Goal: Communication & Community: Answer question/provide support

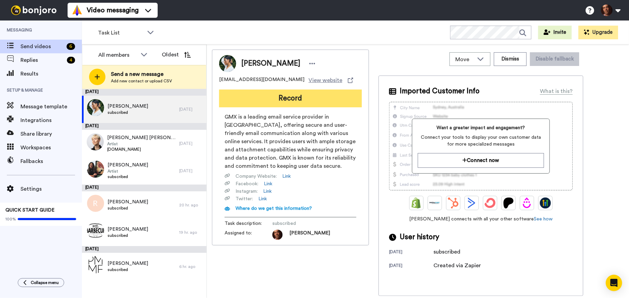
click at [270, 97] on button "Record" at bounding box center [290, 98] width 143 height 18
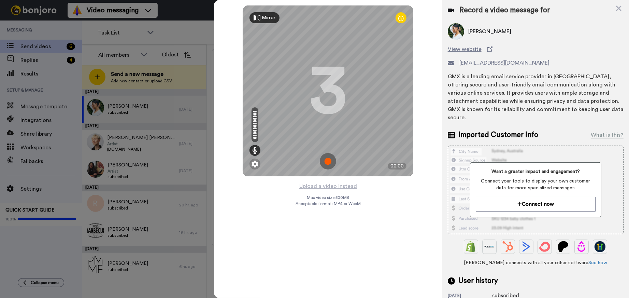
click at [324, 162] on img at bounding box center [328, 161] width 16 height 16
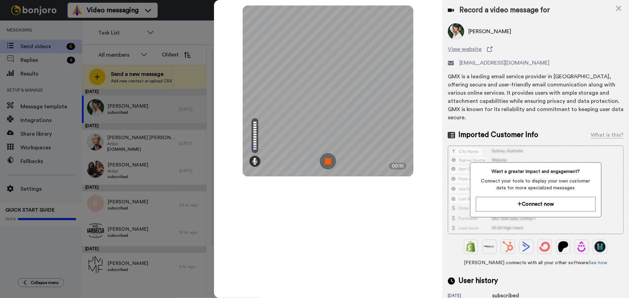
click at [324, 162] on img at bounding box center [328, 161] width 16 height 16
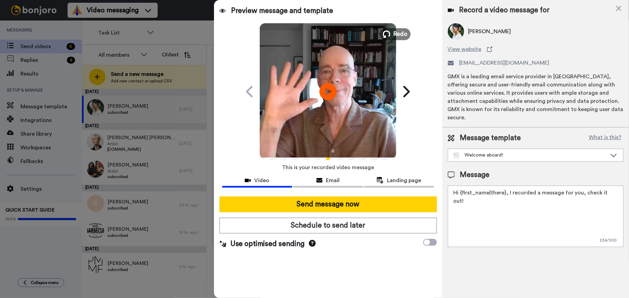
click at [395, 30] on span "Redo" at bounding box center [400, 33] width 14 height 9
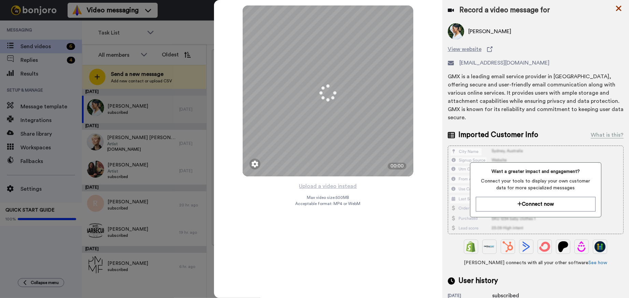
click at [618, 8] on icon at bounding box center [618, 8] width 5 height 5
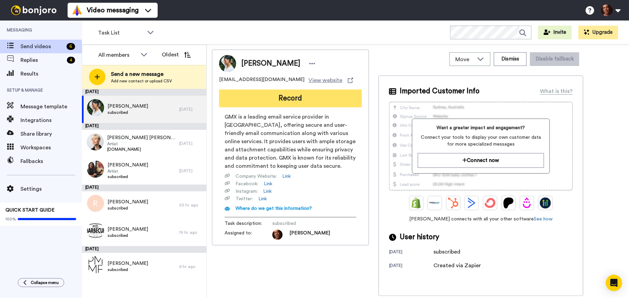
click at [271, 97] on button "Record" at bounding box center [290, 98] width 143 height 18
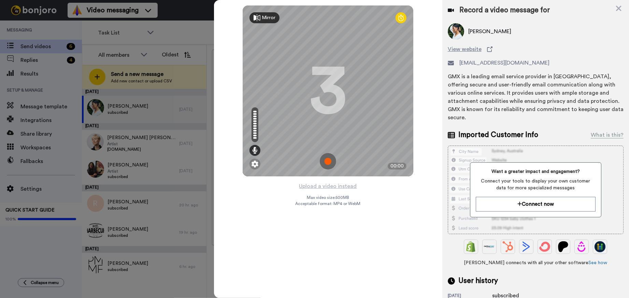
click at [328, 161] on img at bounding box center [328, 161] width 16 height 16
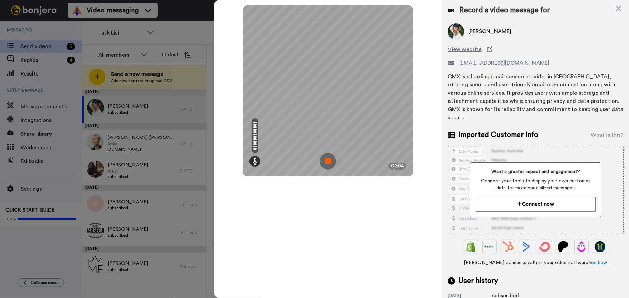
click at [328, 161] on img at bounding box center [328, 161] width 16 height 16
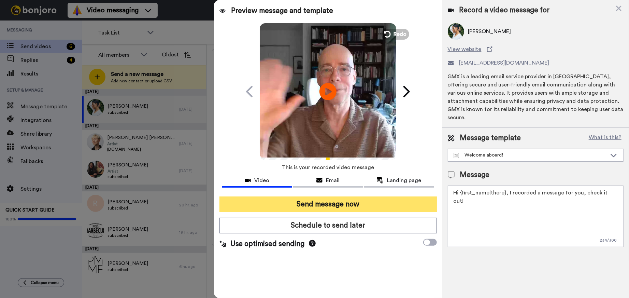
click at [325, 200] on button "Send message now" at bounding box center [327, 204] width 217 height 16
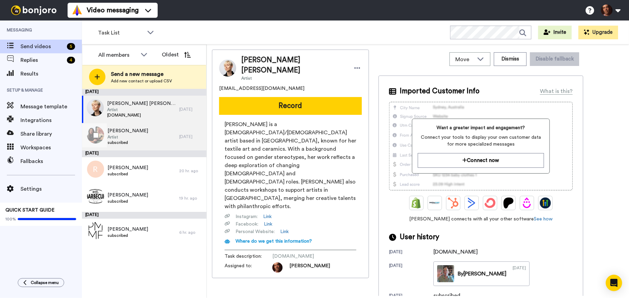
click at [144, 136] on div "Masami Teraoka Artist subscribed" at bounding box center [130, 136] width 97 height 27
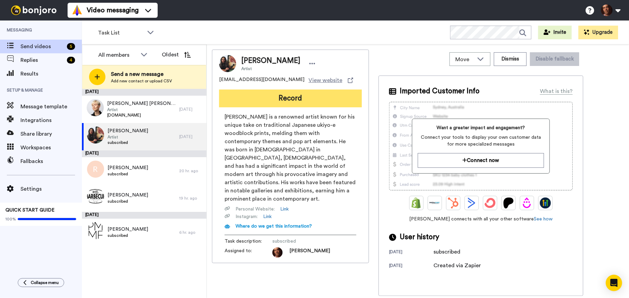
click at [287, 99] on button "Record" at bounding box center [290, 98] width 143 height 18
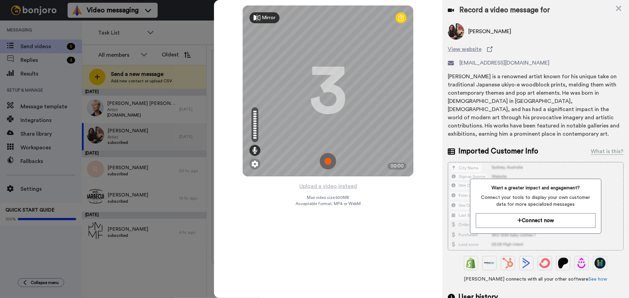
click at [327, 163] on img at bounding box center [328, 161] width 16 height 16
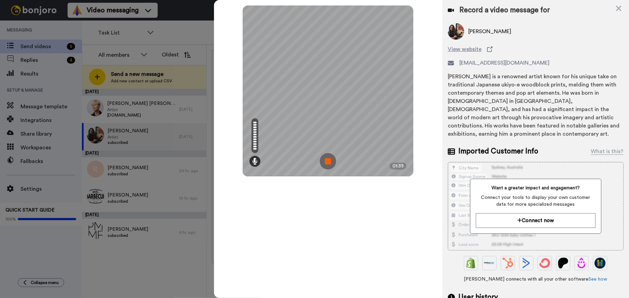
click at [327, 163] on img at bounding box center [328, 161] width 16 height 16
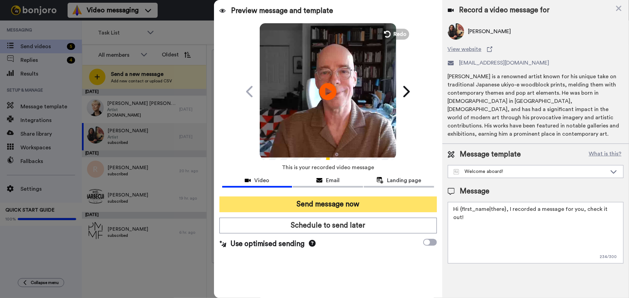
click at [316, 207] on button "Send message now" at bounding box center [327, 204] width 217 height 16
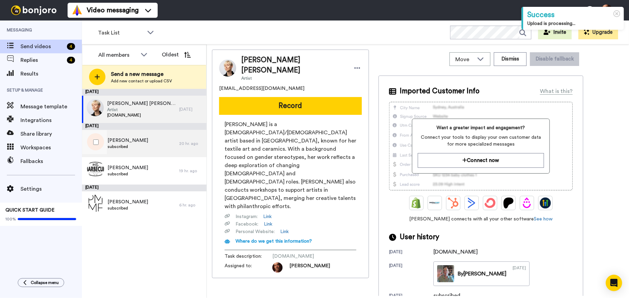
click at [152, 145] on div "[PERSON_NAME] subscribed" at bounding box center [130, 143] width 97 height 27
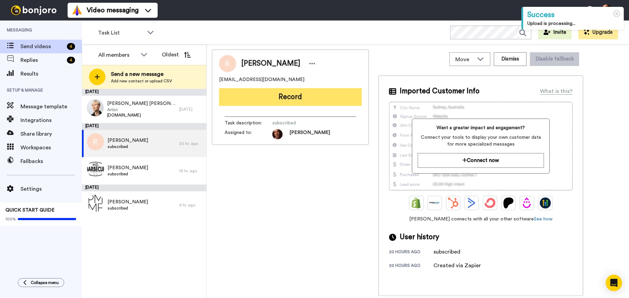
click at [267, 98] on button "Record" at bounding box center [290, 97] width 143 height 18
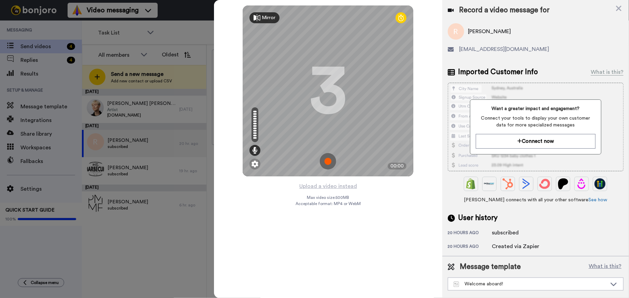
click at [327, 160] on img at bounding box center [328, 161] width 16 height 16
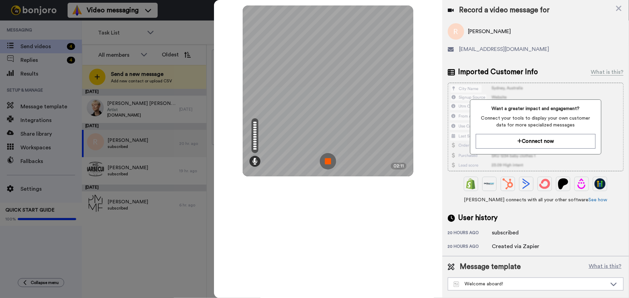
click at [327, 160] on img at bounding box center [328, 161] width 16 height 16
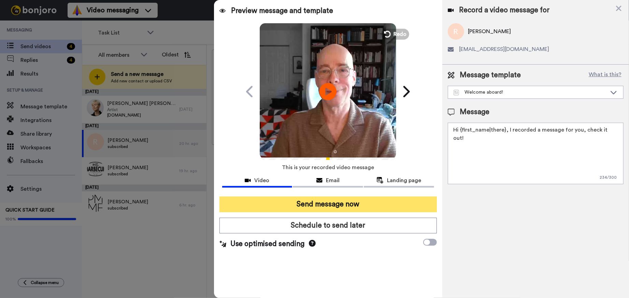
click at [319, 202] on button "Send message now" at bounding box center [327, 204] width 217 height 16
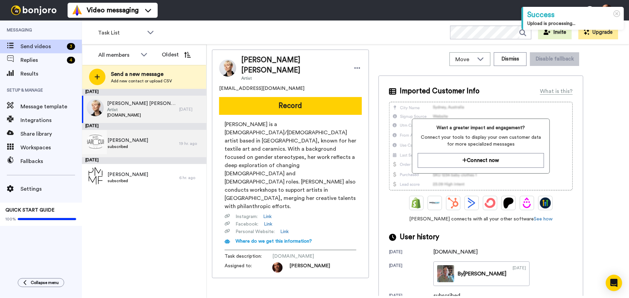
click at [149, 139] on div "Mylen Huggins subscribed" at bounding box center [130, 143] width 97 height 27
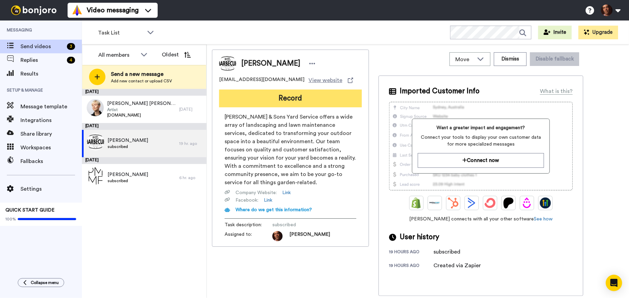
click at [267, 97] on button "Record" at bounding box center [290, 98] width 143 height 18
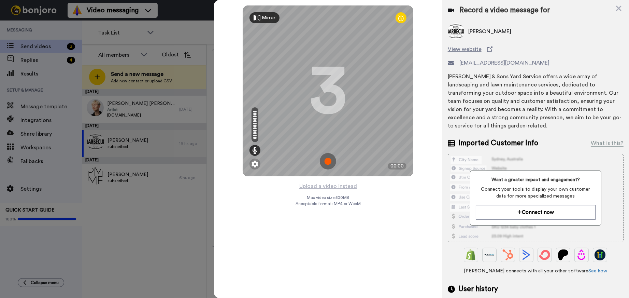
click at [328, 160] on img at bounding box center [328, 161] width 16 height 16
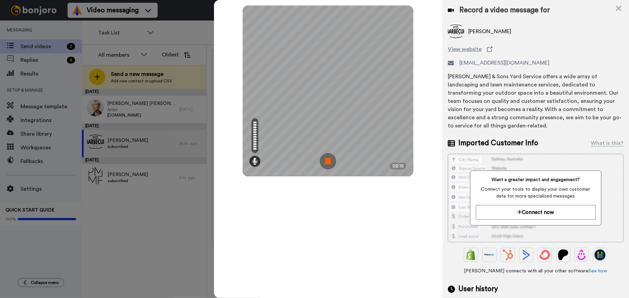
click at [328, 160] on img at bounding box center [328, 161] width 16 height 16
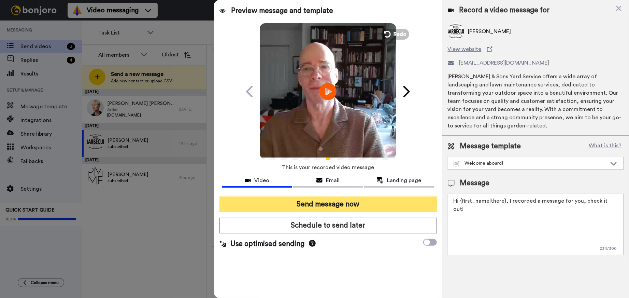
click at [315, 207] on button "Send message now" at bounding box center [327, 204] width 217 height 16
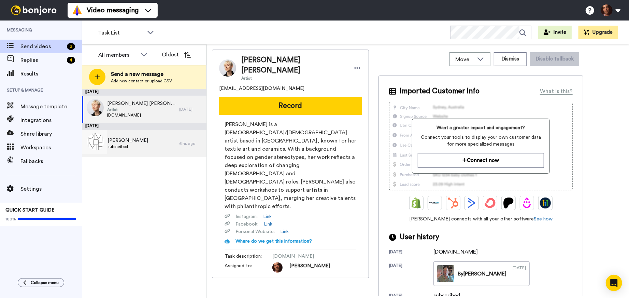
click at [123, 145] on span "subscribed" at bounding box center [127, 146] width 41 height 5
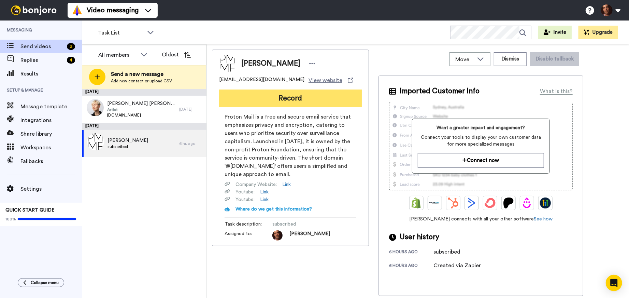
click at [264, 100] on button "Record" at bounding box center [290, 98] width 143 height 18
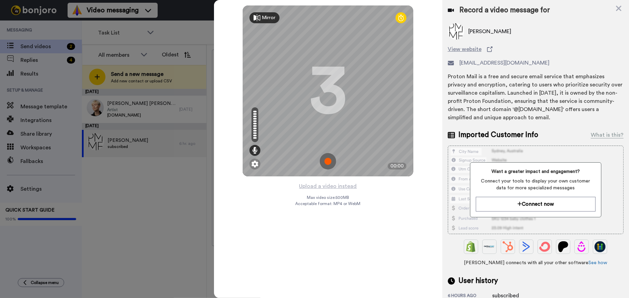
click at [327, 161] on img at bounding box center [328, 161] width 16 height 16
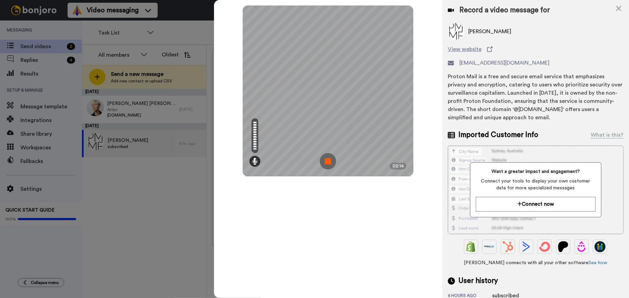
click at [327, 161] on img at bounding box center [328, 161] width 16 height 16
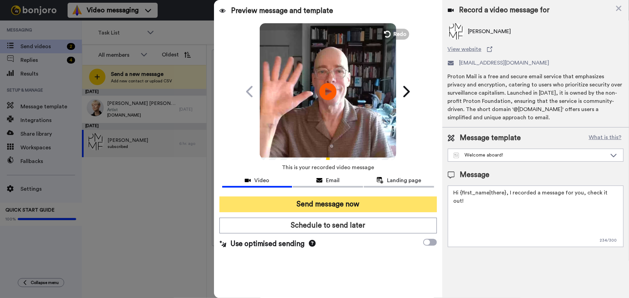
click at [311, 204] on button "Send message now" at bounding box center [327, 204] width 217 height 16
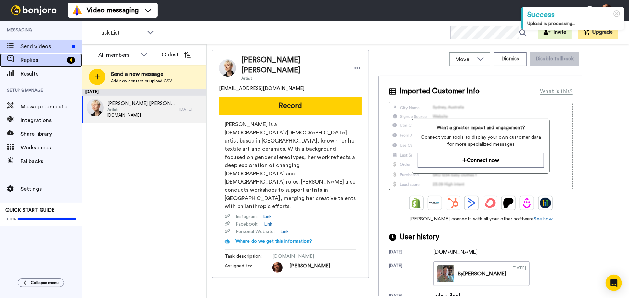
click at [47, 60] on span "Replies" at bounding box center [42, 60] width 44 height 8
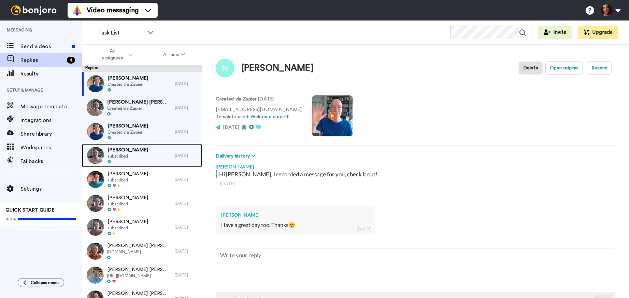
click at [143, 160] on div "Robin Schwartz subscribed" at bounding box center [128, 155] width 93 height 24
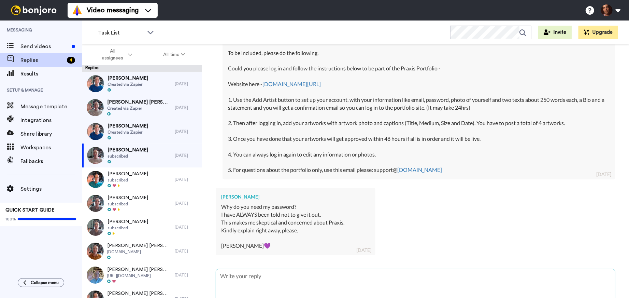
scroll to position [284, 0]
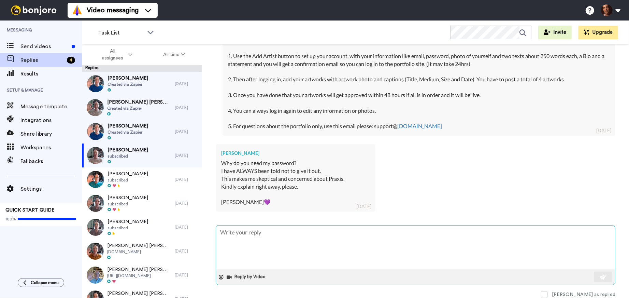
type textarea "x"
type textarea "I"
type textarea "x"
type textarea "I"
type textarea "x"
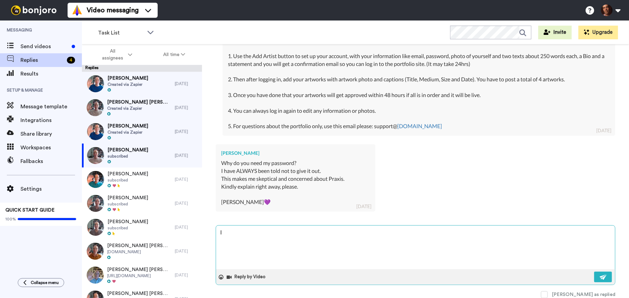
type textarea "I d"
type textarea "x"
type textarea "I do"
type textarea "x"
type textarea "I don"
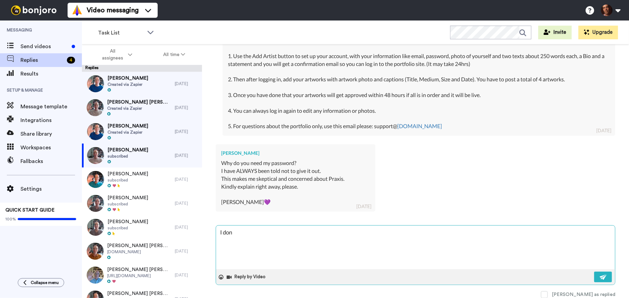
type textarea "x"
type textarea "I dont"
type textarea "x"
type textarea "I dont"
type textarea "x"
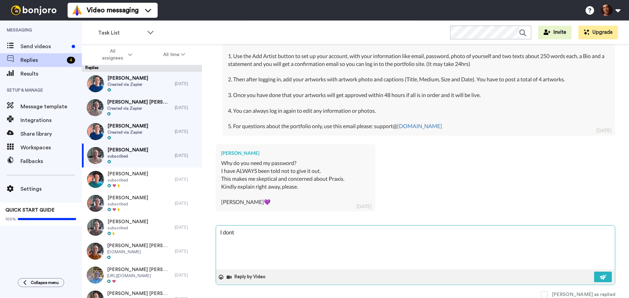
type textarea "I dont n"
type textarea "x"
type textarea "I dont ne"
type textarea "x"
type textarea "I dont nee"
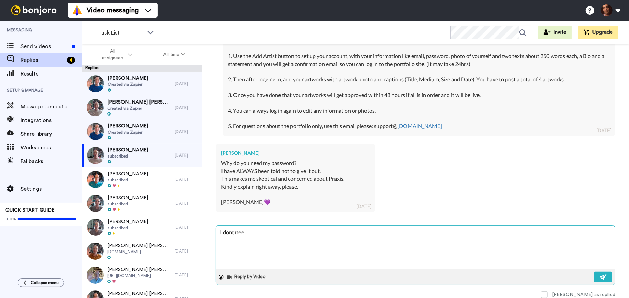
type textarea "x"
type textarea "I dont need"
type textarea "x"
type textarea "I dont need"
type textarea "x"
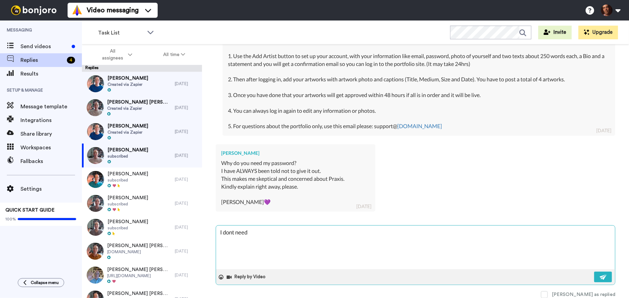
type textarea "I dont need y"
type textarea "x"
type textarea "I dont need yo"
type textarea "x"
type textarea "I dont need you"
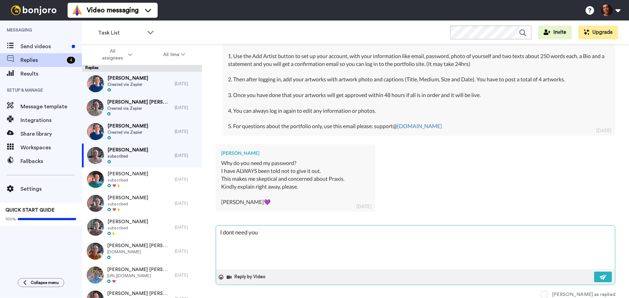
type textarea "x"
type textarea "I dont need your"
type textarea "x"
type textarea "I dont need your"
type textarea "x"
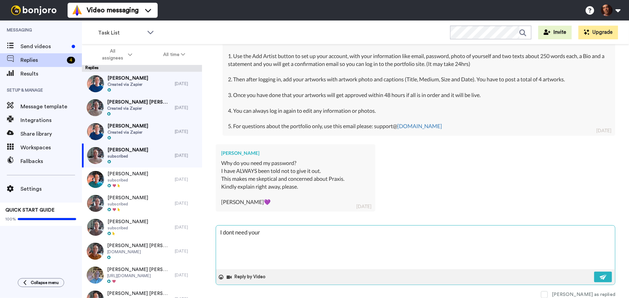
type textarea "I dont need your p"
type textarea "x"
type textarea "I dont need your pa"
type textarea "x"
type textarea "I dont need your pas"
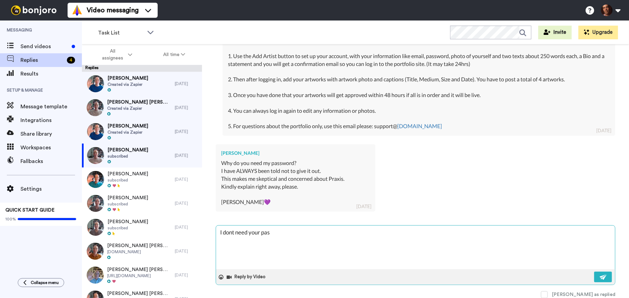
type textarea "x"
type textarea "I dont need your pass"
type textarea "x"
type textarea "I dont need your passo"
type textarea "x"
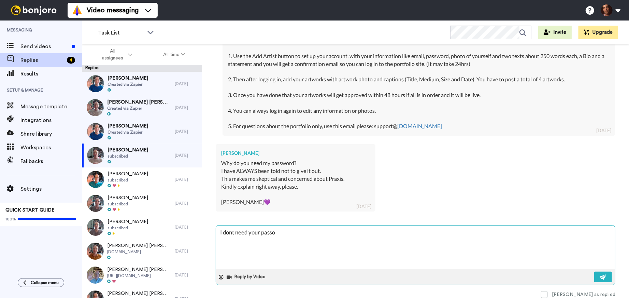
type textarea "I dont need your passow"
type textarea "x"
type textarea "I dont need your passowr"
type textarea "x"
type textarea "I dont need your passowrd"
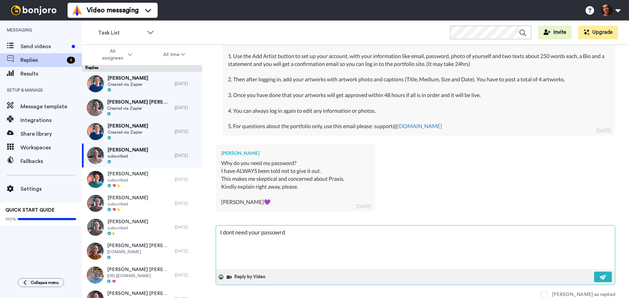
type textarea "x"
type textarea "I dont need your passowrd,"
type textarea "x"
type textarea "I dont need your passowrd,"
type textarea "x"
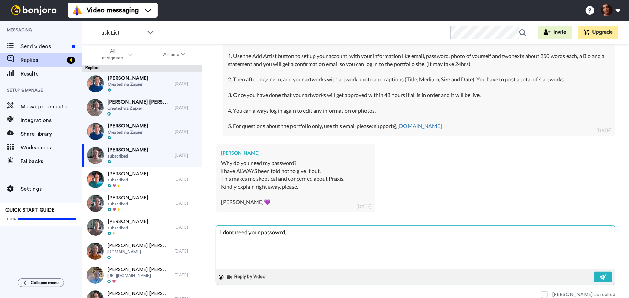
type textarea "I dont need your passowrd,"
type textarea "x"
type textarea "I dont need your passowrd"
type textarea "x"
type textarea "I dont need your passowr"
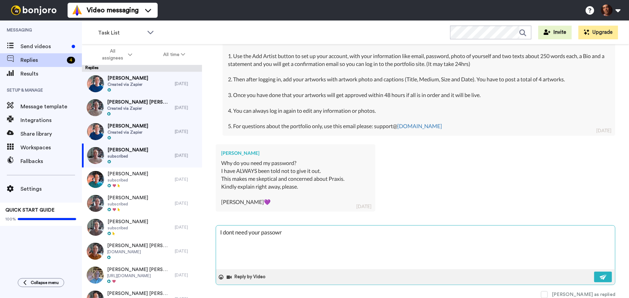
type textarea "x"
type textarea "I dont need your passow"
type textarea "x"
type textarea "I dont need your passo"
type textarea "x"
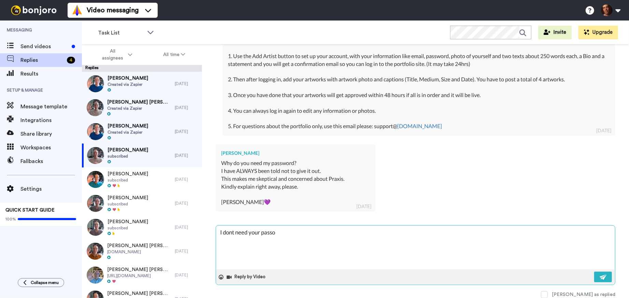
type textarea "I dont need your pass"
type textarea "x"
type textarea "I dont need your passw"
type textarea "x"
type textarea "I dont need your passwo"
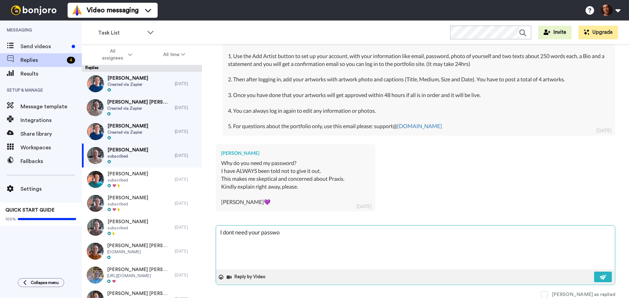
type textarea "x"
type textarea "I dont need your passwor"
type textarea "x"
type textarea "I dont need your password"
type textarea "x"
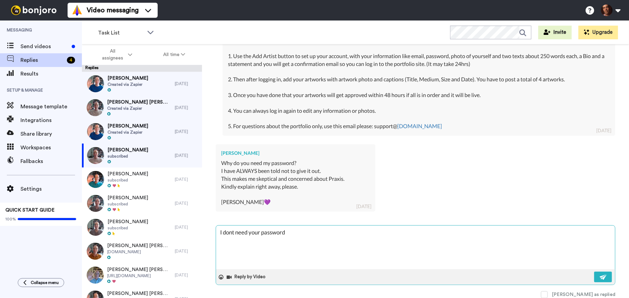
type textarea "I dont need your password,"
type textarea "x"
type textarea "I dont need your password,"
type textarea "x"
type textarea "I dont need your password, i"
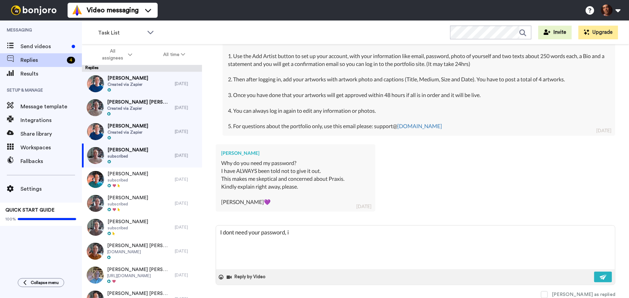
type textarea "x"
type textarea "I dont need your password, in"
type textarea "x"
type textarea "I dont need your password, in"
type textarea "x"
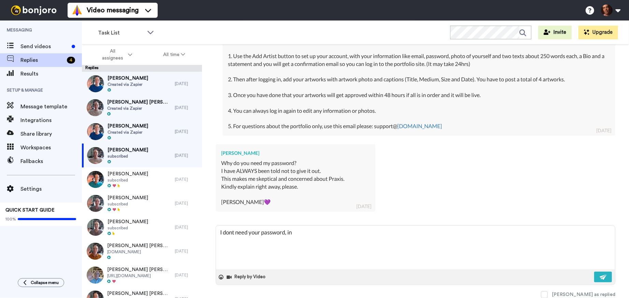
type textarea "I dont need your password, in t"
type textarea "x"
type textarea "I dont need your password, in th"
type textarea "x"
type textarea "I dont need your password, in th"
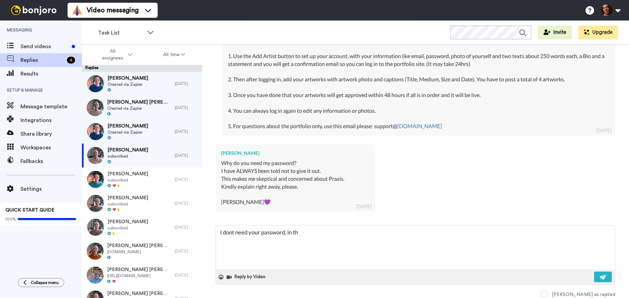
type textarea "x"
type textarea "I dont need your password, in th"
type textarea "x"
type textarea "I dont need your password, in the"
type textarea "x"
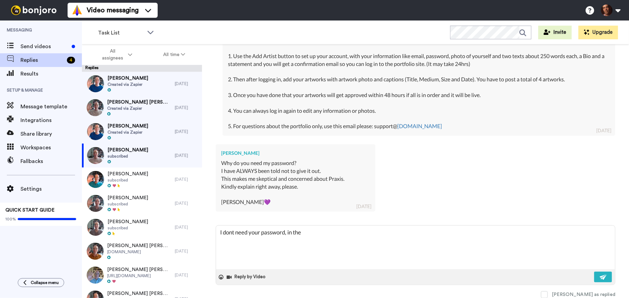
type textarea "I dont need your password, in the"
type textarea "x"
type textarea "I dont need your password, in the i"
type textarea "x"
type textarea "I dont need your password, in the in"
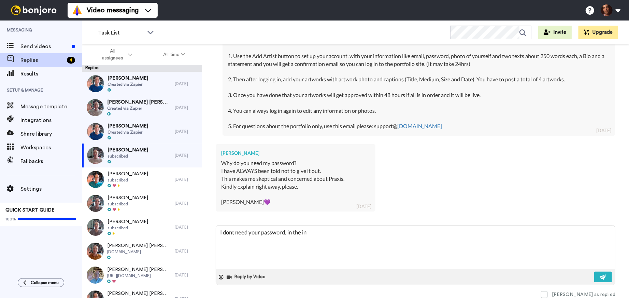
type textarea "x"
type textarea "I dont need your password, in the ins"
type textarea "x"
type textarea "I dont need your password, in the inst"
type textarea "x"
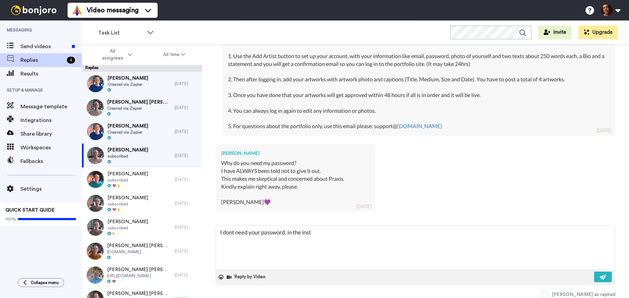
type textarea "I dont need your password, in the instr"
type textarea "x"
type textarea "I dont need your password, in the instra"
type textarea "x"
type textarea "I dont need your password, in the instrau"
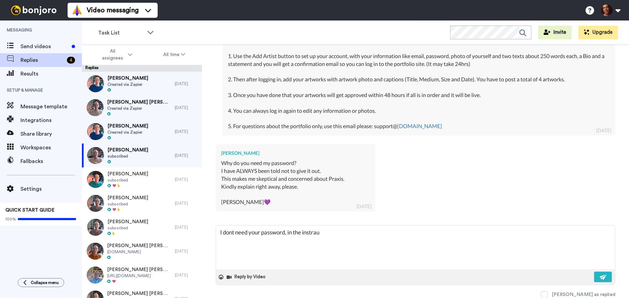
type textarea "x"
type textarea "I dont need your password, in the instrauc"
type textarea "x"
type textarea "I dont need your password, in the instrauct"
type textarea "x"
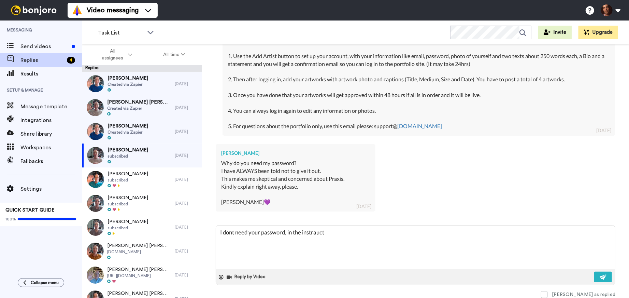
type textarea "I dont need your password, in the instraucti"
type textarea "x"
type textarea "I dont need your password, in the instrauctio"
type textarea "x"
type textarea "I dont need your password, in the instrauction"
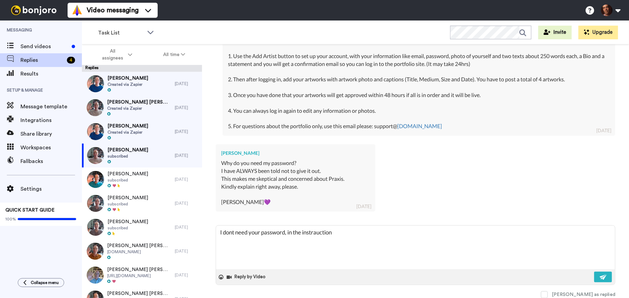
type textarea "x"
type textarea "I dont need your password, in the instrauctions"
type textarea "x"
type textarea "I dont need your password, in the instrauctions"
type textarea "x"
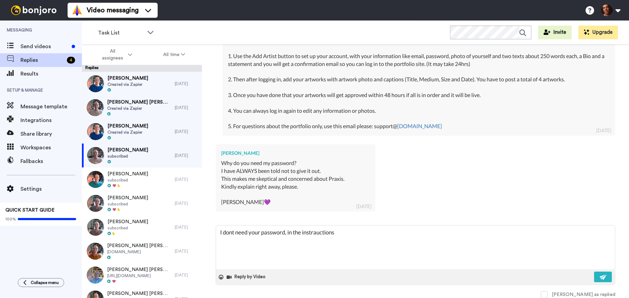
type textarea "I dont need your password, in the instrauctions a"
type textarea "x"
type textarea "I dont need your password, in the instrauctions ab"
type textarea "x"
type textarea "I dont need your password, in the instrauctions abo"
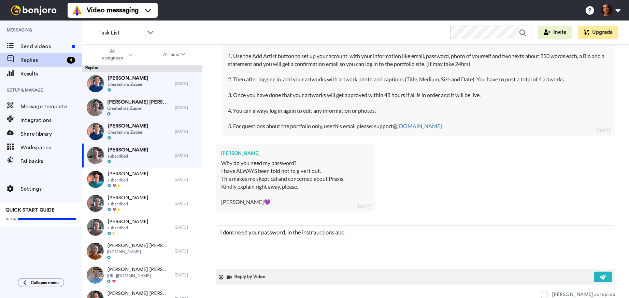
type textarea "x"
type textarea "I dont need your password, in the instrauctions abov"
type textarea "x"
type textarea "I dont need your password, in the instrauctions above"
type textarea "x"
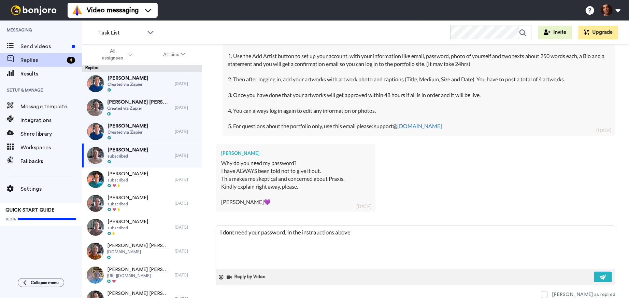
type textarea "I dont need your password, in the instrauctions above"
type textarea "x"
type textarea "I dont need your password, in the instrauctions above"
type textarea "x"
type textarea "I dont need your password, in the instrauctions abov"
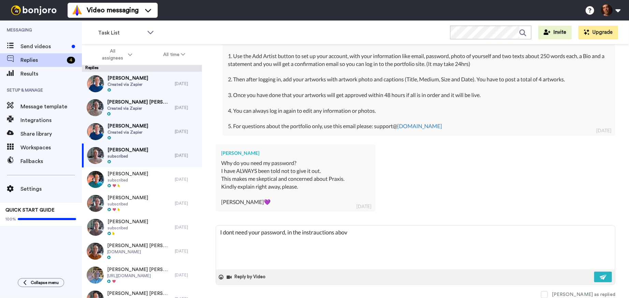
type textarea "x"
type textarea "I dont need your password, in the instrauctions abo"
type textarea "x"
type textarea "I dont need your password, in the instrauctions ab"
type textarea "x"
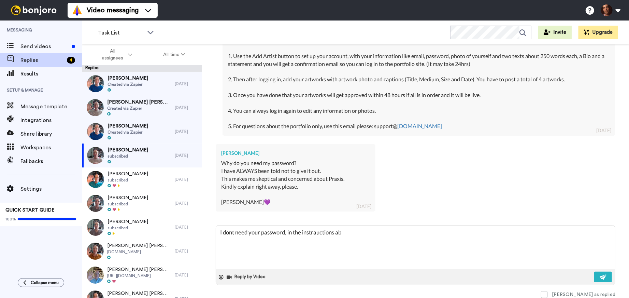
type textarea "I dont need your password, in the instrauctions a"
type textarea "x"
type textarea "I dont need your password, in the instrauctions"
type textarea "x"
type textarea "I dont need your password, in the instrauctions"
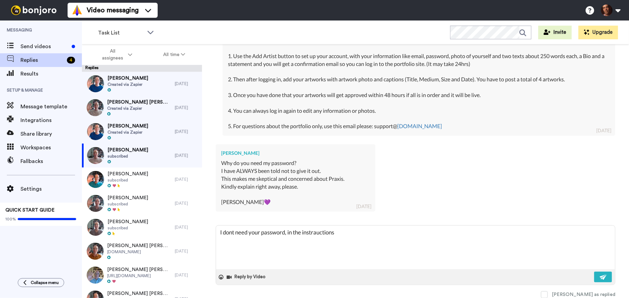
type textarea "x"
type textarea "I dont need your password, in the instrauction"
type textarea "x"
type textarea "I dont need your password, in the instrauctio"
type textarea "x"
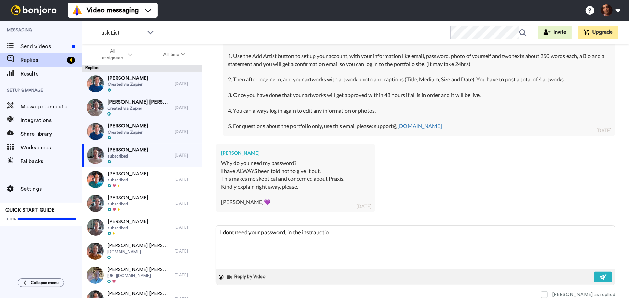
type textarea "I dont need your password, in the instraucti"
type textarea "x"
type textarea "I dont need your password, in the instrauct"
type textarea "x"
type textarea "I dont need your password, in the instrauc"
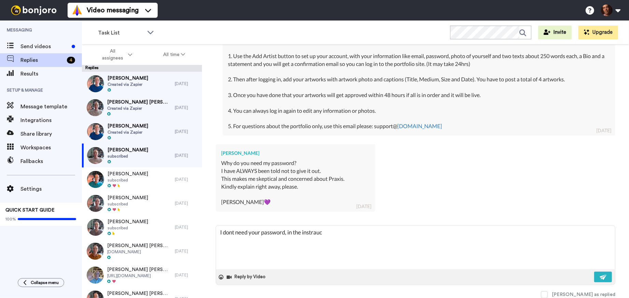
type textarea "x"
type textarea "I dont need your password, in the instrau"
type textarea "x"
type textarea "I dont need your password, in the instra"
type textarea "x"
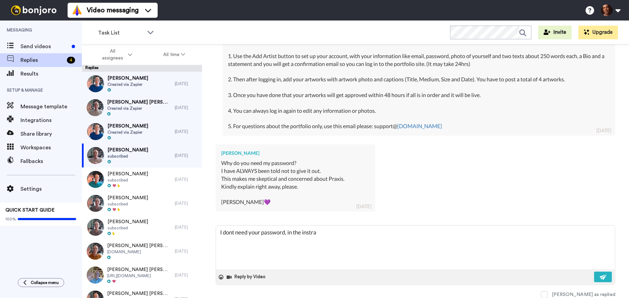
type textarea "I dont need your password, in the instr"
type textarea "x"
type textarea "I dont need your password, in the instru"
type textarea "x"
type textarea "I dont need your password, in the instruc"
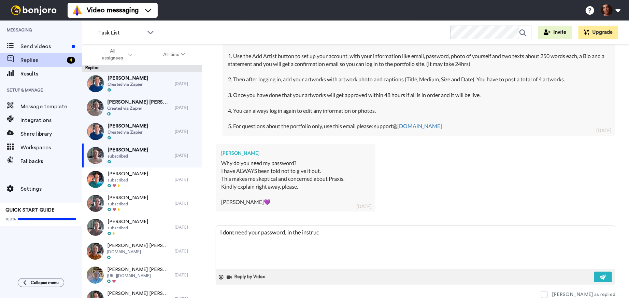
type textarea "x"
type textarea "I dont need your password, in the instruct"
type textarea "x"
type textarea "I dont need your password, in the instructi"
type textarea "x"
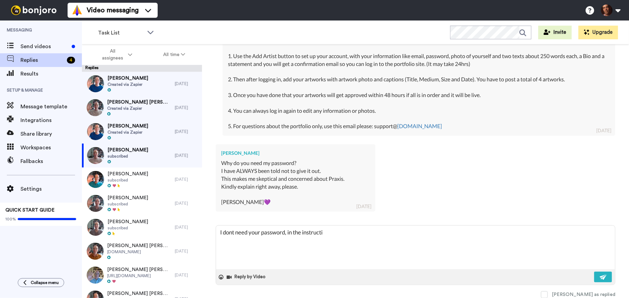
type textarea "I dont need your password, in the instructio"
type textarea "x"
type textarea "I dont need your password, in the instruction"
type textarea "x"
type textarea "I dont need your password, in the instructions"
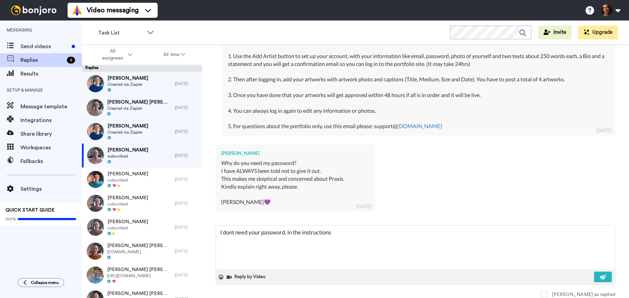
type textarea "x"
type textarea "I dont need your password, in the instructions"
type textarea "x"
type textarea "I dont need your password, in the instructions a"
type textarea "x"
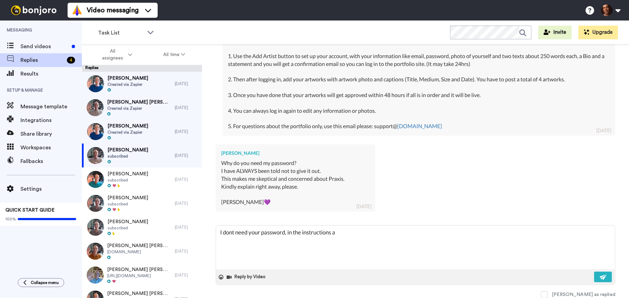
type textarea "I dont need your password, in the instructions ab"
type textarea "x"
type textarea "I dont need your password, in the instructions abo"
type textarea "x"
type textarea "I dont need your password, in the instructions abov"
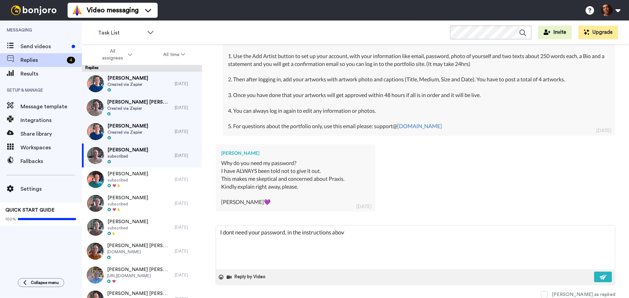
type textarea "x"
type textarea "I dont need your password, in the instructions above"
type textarea "x"
type textarea "I dont need your password, in the instructions above"
type textarea "x"
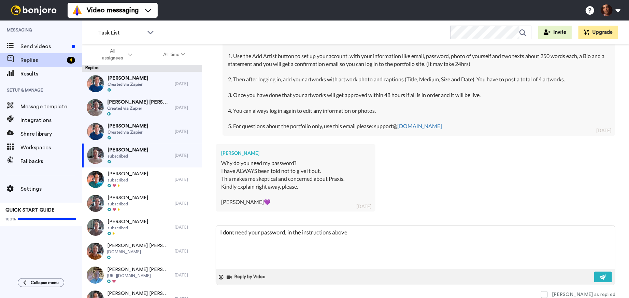
type textarea "I dont need your password, in the instructions above y"
type textarea "x"
type textarea "I dont need your password, in the instructions above yo"
type textarea "x"
type textarea "I dont need your password, in the instructions above you"
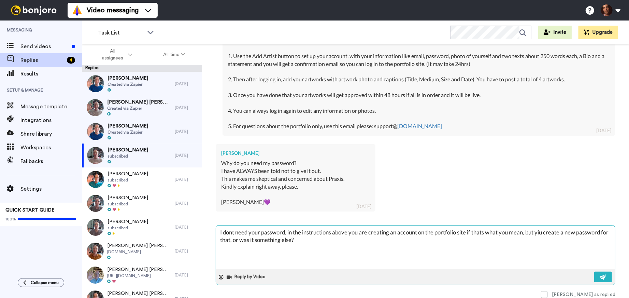
click at [232, 230] on textarea "I dont need your password, in the instructions above you are creating an accoun…" at bounding box center [415, 247] width 399 height 44
click at [543, 234] on textarea "I don't need your password, in the instructions above you are creating an accou…" at bounding box center [415, 247] width 399 height 44
click at [603, 278] on img at bounding box center [604, 276] width 8 height 5
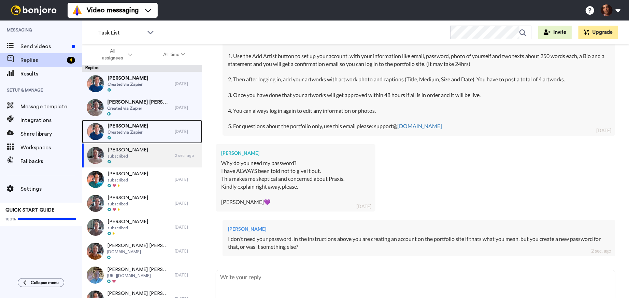
click at [143, 133] on span "Created via Zapier" at bounding box center [127, 131] width 41 height 5
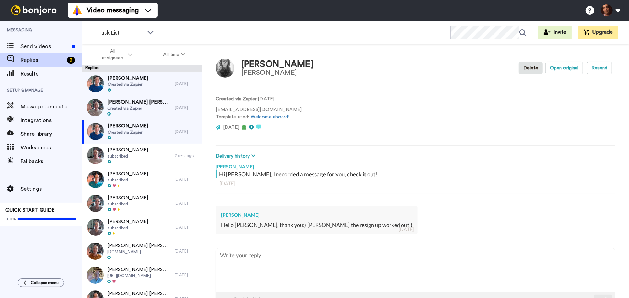
scroll to position [23, 0]
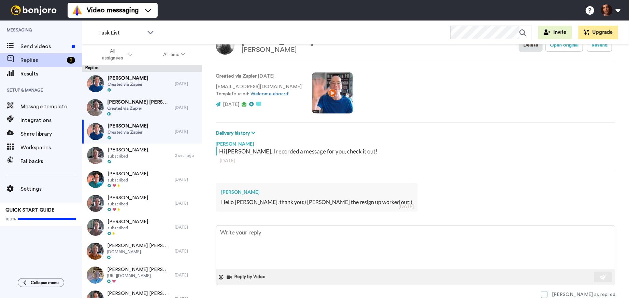
click at [548, 291] on span at bounding box center [544, 294] width 7 height 7
click at [150, 110] on span "Created via Zapier" at bounding box center [139, 107] width 64 height 5
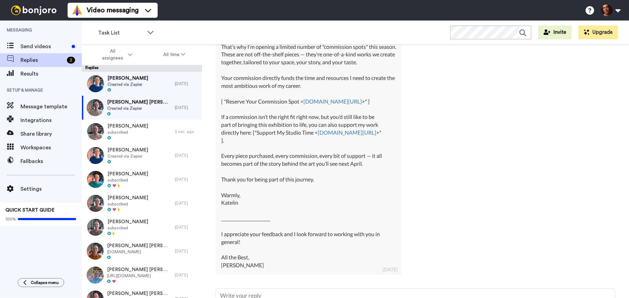
scroll to position [923, 0]
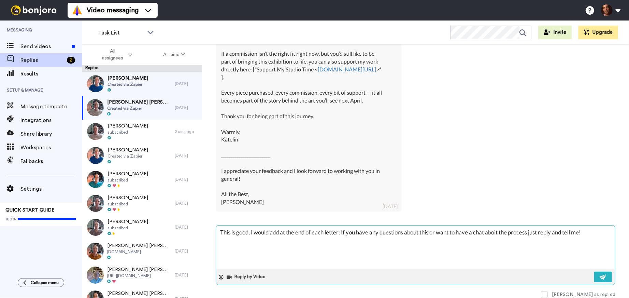
click at [499, 232] on textarea "This is good, I would add at the end of each letter: If you have any questions …" at bounding box center [415, 247] width 399 height 44
click at [601, 275] on img at bounding box center [604, 276] width 8 height 5
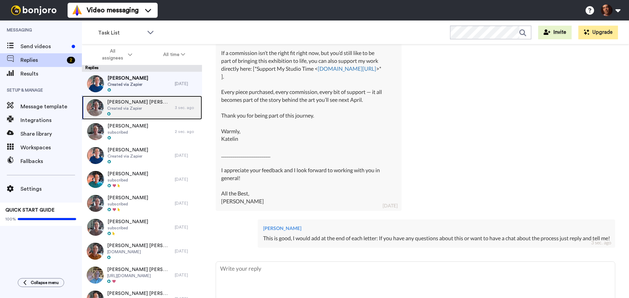
click at [145, 103] on span "[PERSON_NAME] [PERSON_NAME]" at bounding box center [139, 102] width 64 height 7
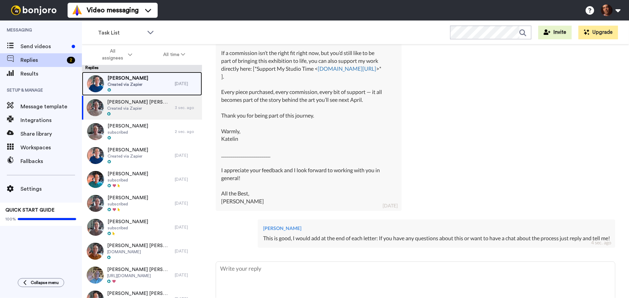
click at [145, 82] on div "[PERSON_NAME] Created via Zapier" at bounding box center [128, 84] width 93 height 24
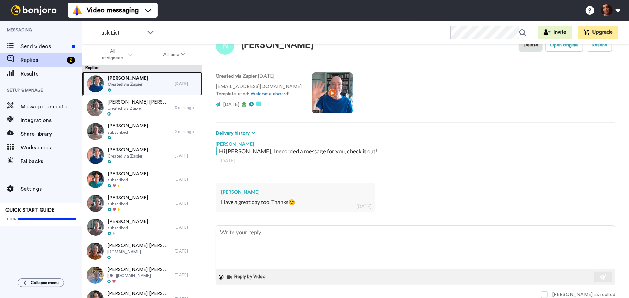
scroll to position [23, 0]
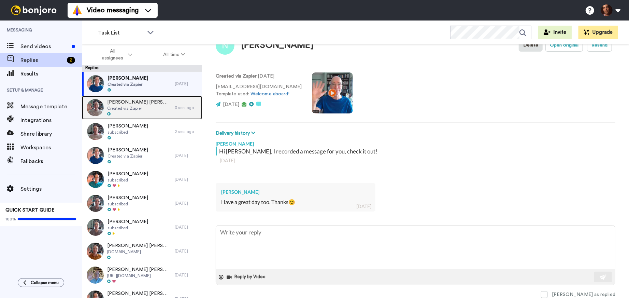
click at [132, 107] on span "Created via Zapier" at bounding box center [139, 107] width 64 height 5
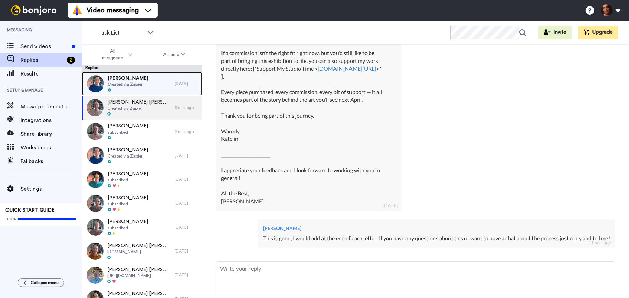
click at [133, 79] on span "[PERSON_NAME]" at bounding box center [127, 78] width 41 height 7
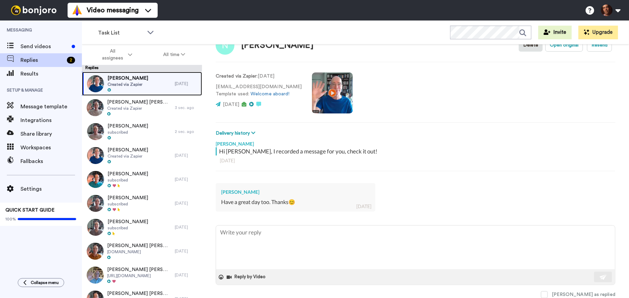
scroll to position [23, 0]
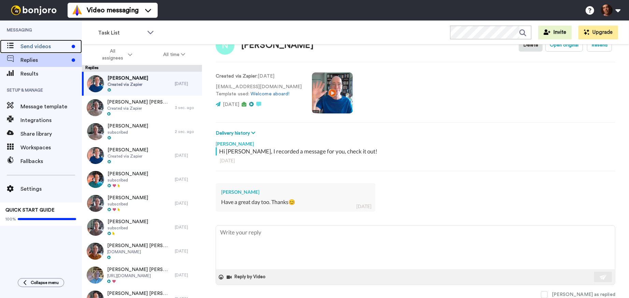
click at [51, 49] on span "Send videos" at bounding box center [44, 46] width 48 height 8
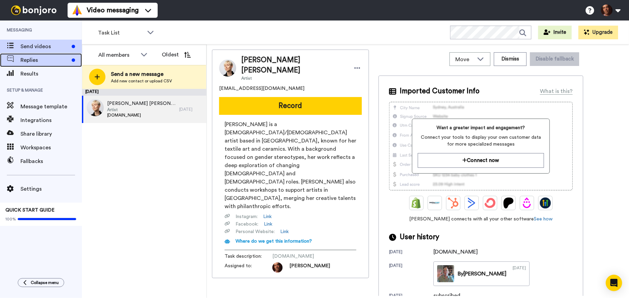
click at [51, 58] on span "Replies" at bounding box center [44, 60] width 48 height 8
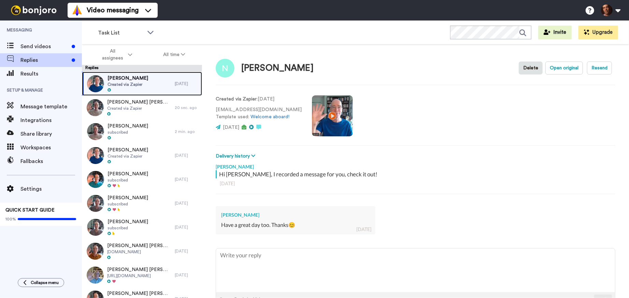
click at [146, 83] on div "[PERSON_NAME] Created via Zapier" at bounding box center [128, 84] width 93 height 24
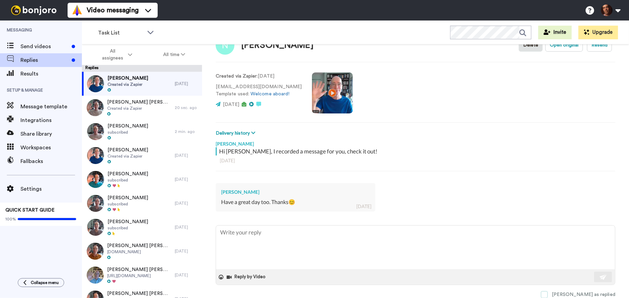
click at [548, 292] on span at bounding box center [544, 294] width 7 height 7
type textarea "x"
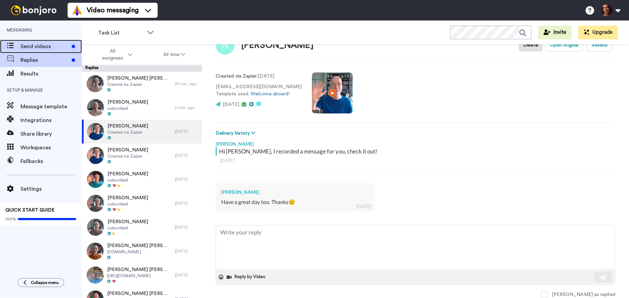
click at [45, 47] on span "Send videos" at bounding box center [44, 46] width 48 height 8
